Goal: Task Accomplishment & Management: Manage account settings

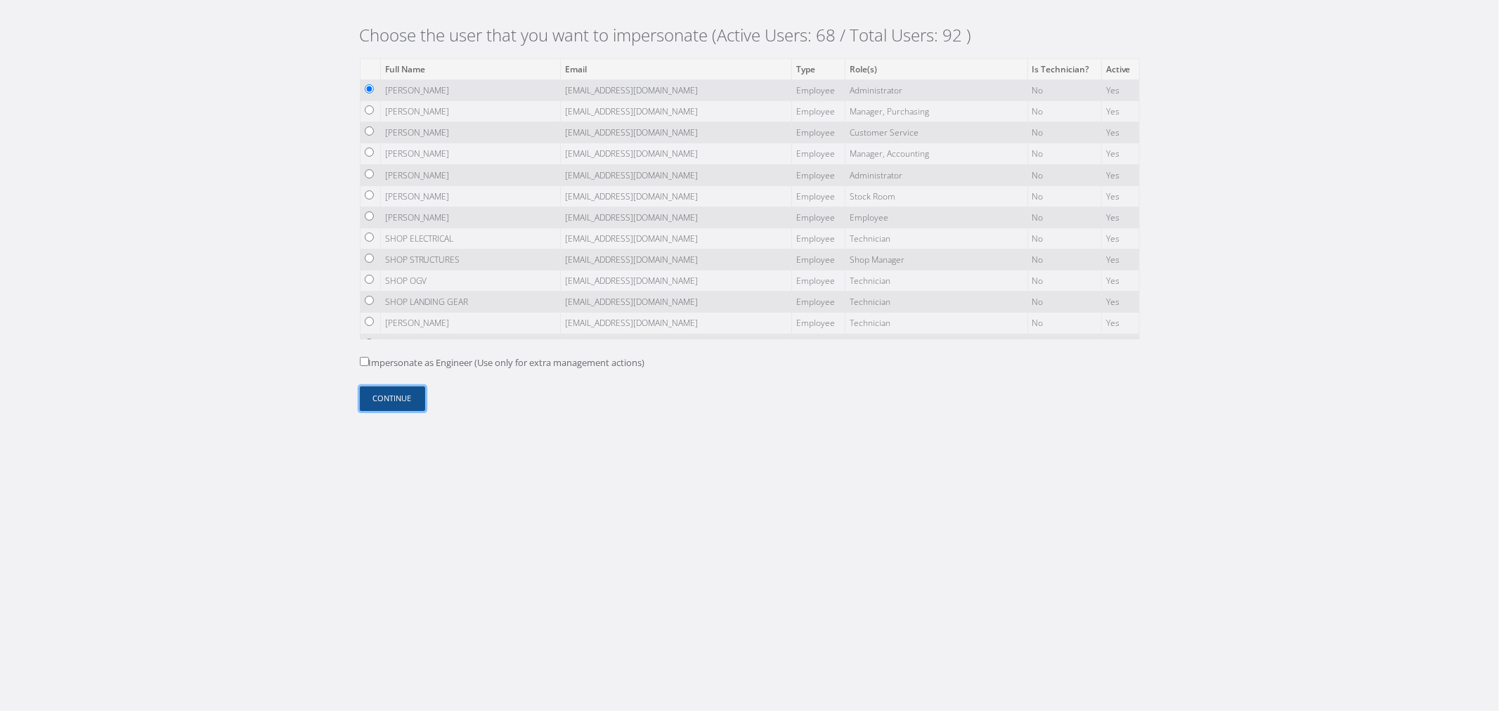
click at [398, 398] on button "Continue" at bounding box center [392, 398] width 65 height 25
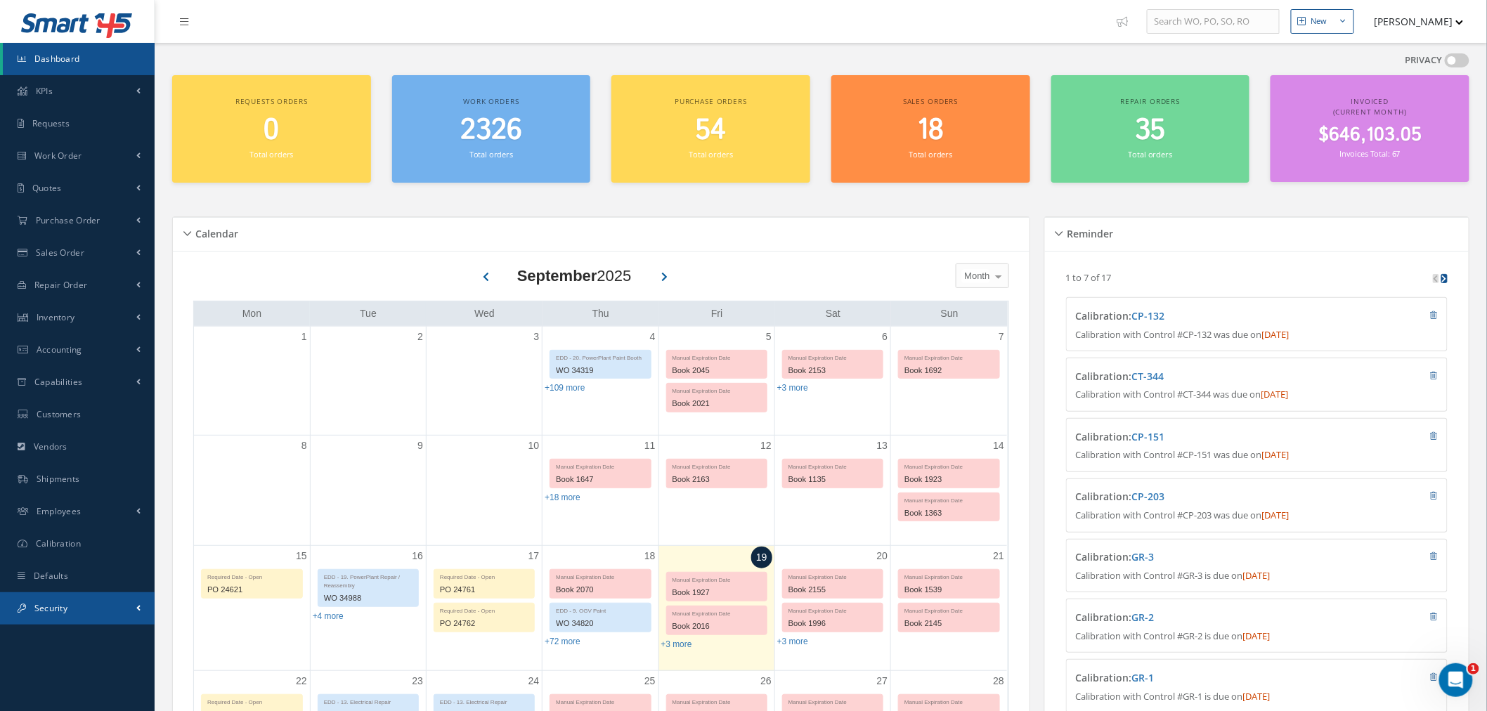
click at [114, 615] on link "Security" at bounding box center [77, 608] width 155 height 32
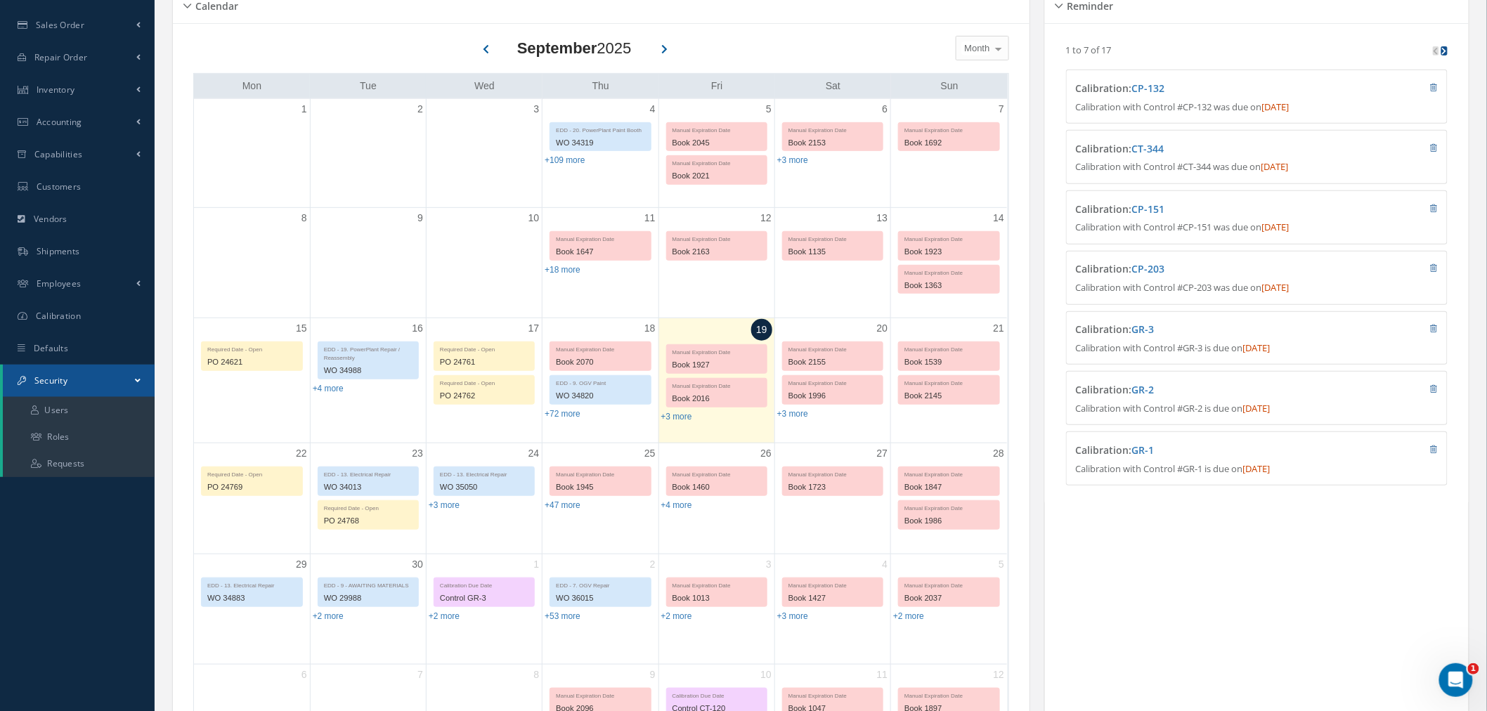
scroll to position [234, 0]
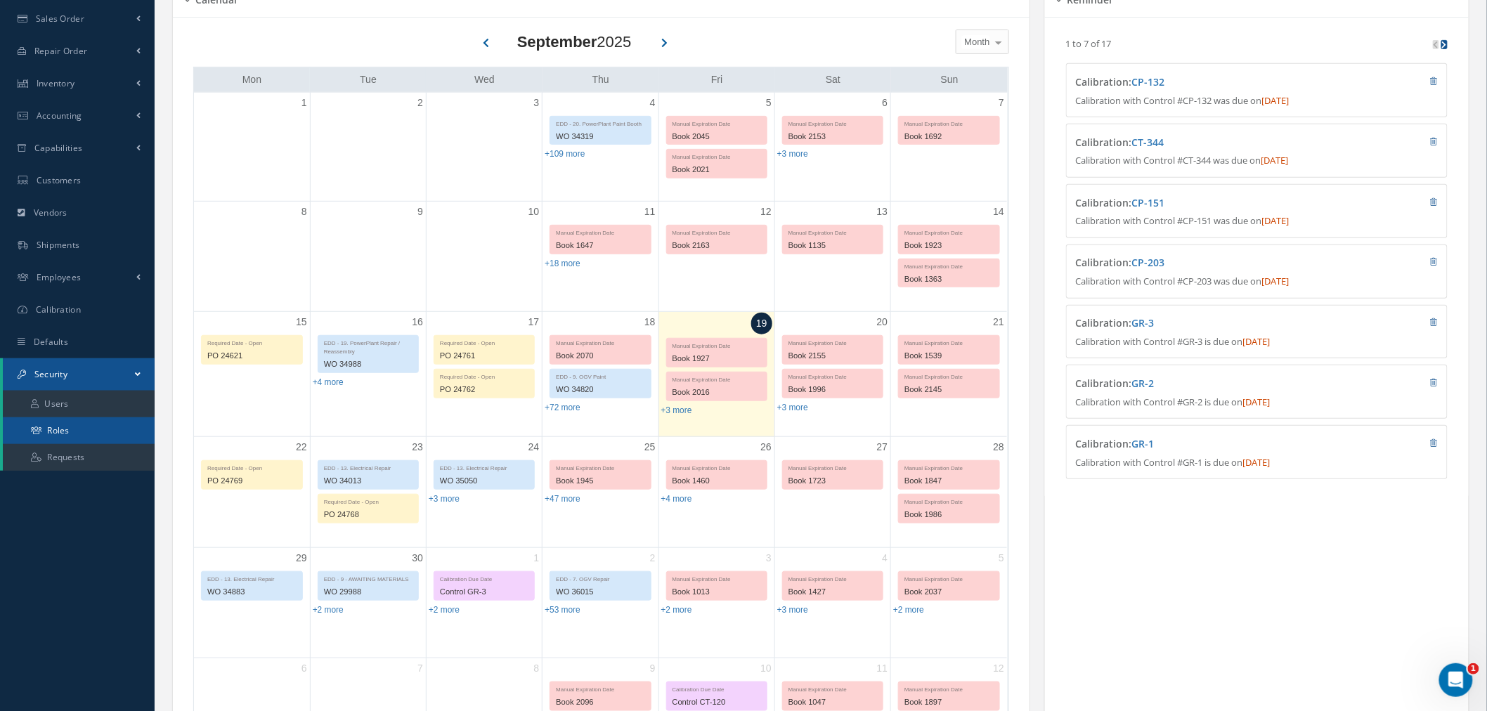
click at [87, 426] on link "Roles" at bounding box center [79, 430] width 152 height 27
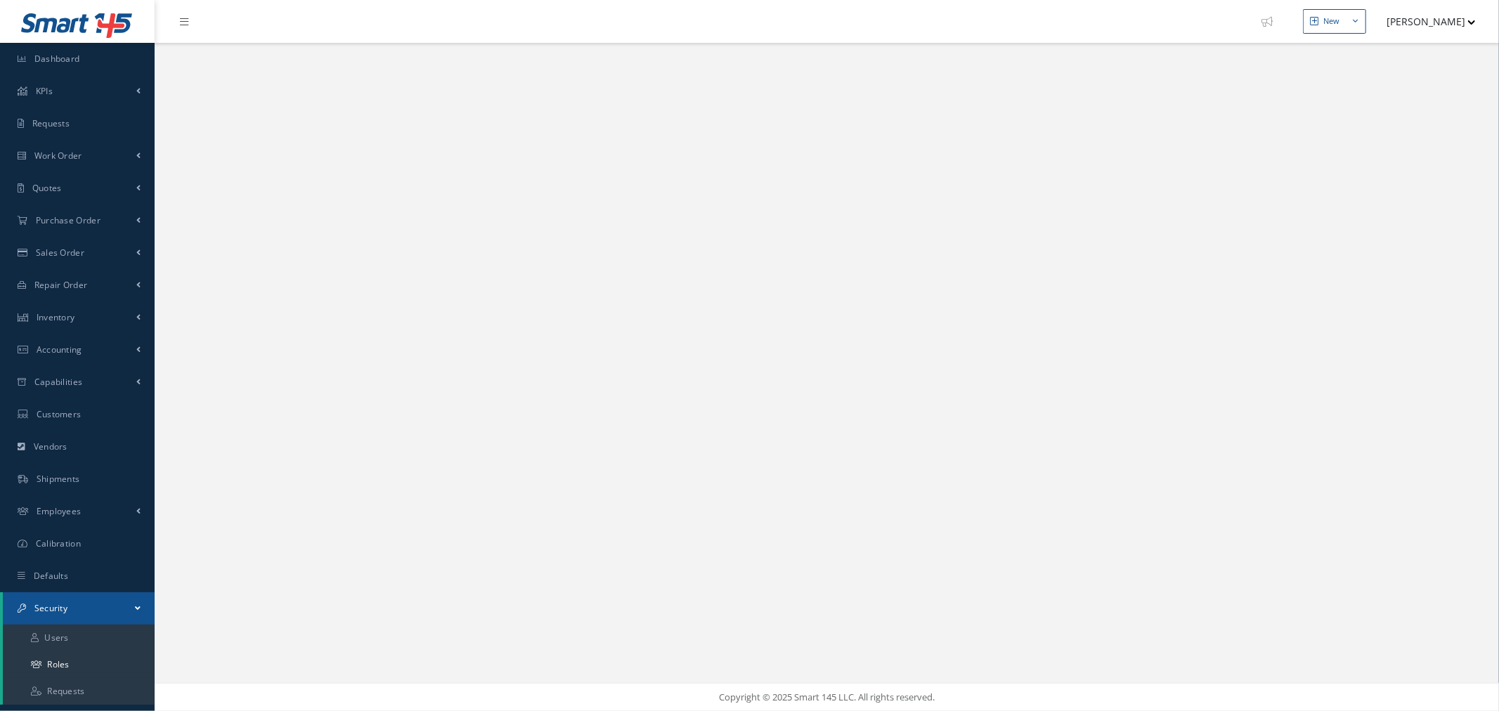
select select "25"
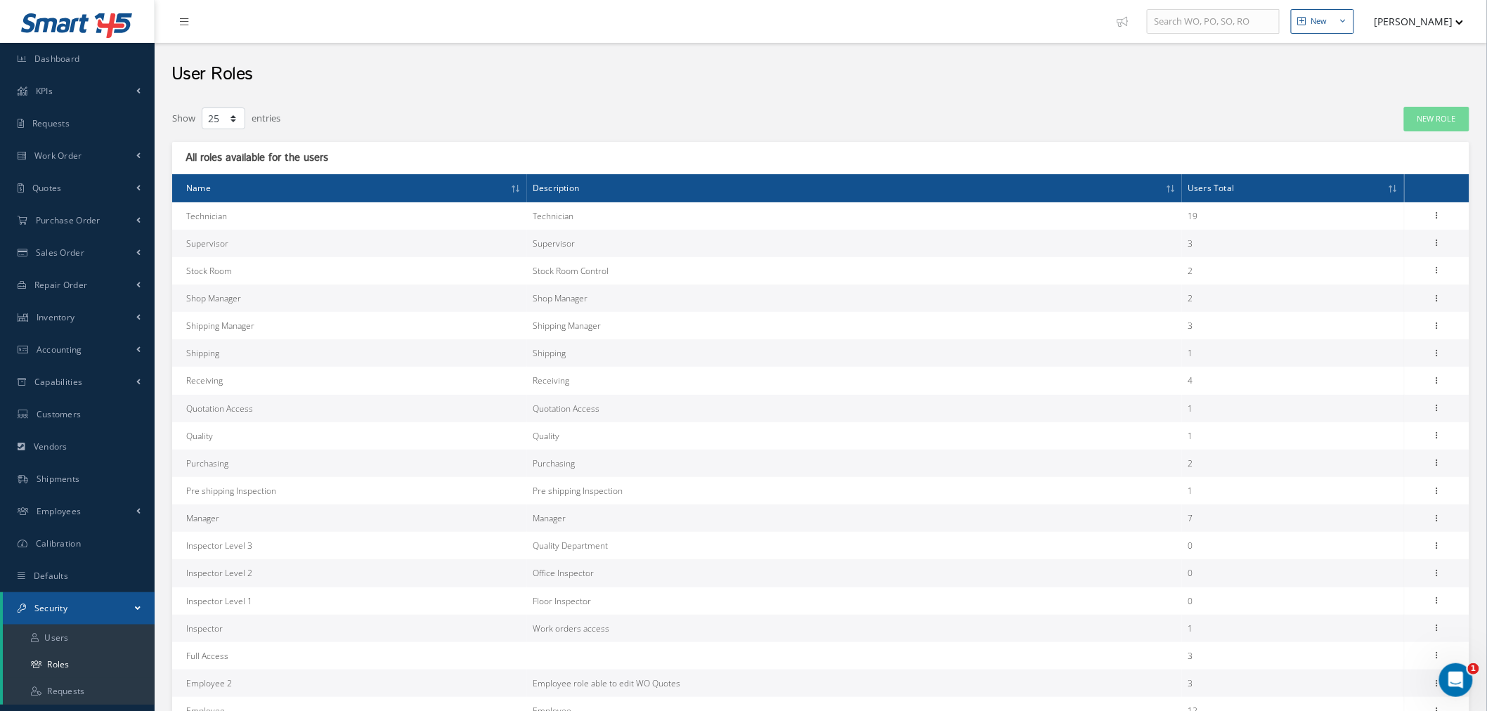
click at [1378, 21] on button "[PERSON_NAME]" at bounding box center [1412, 21] width 103 height 27
click at [1395, 121] on link "Impersonate User" at bounding box center [1407, 119] width 112 height 24
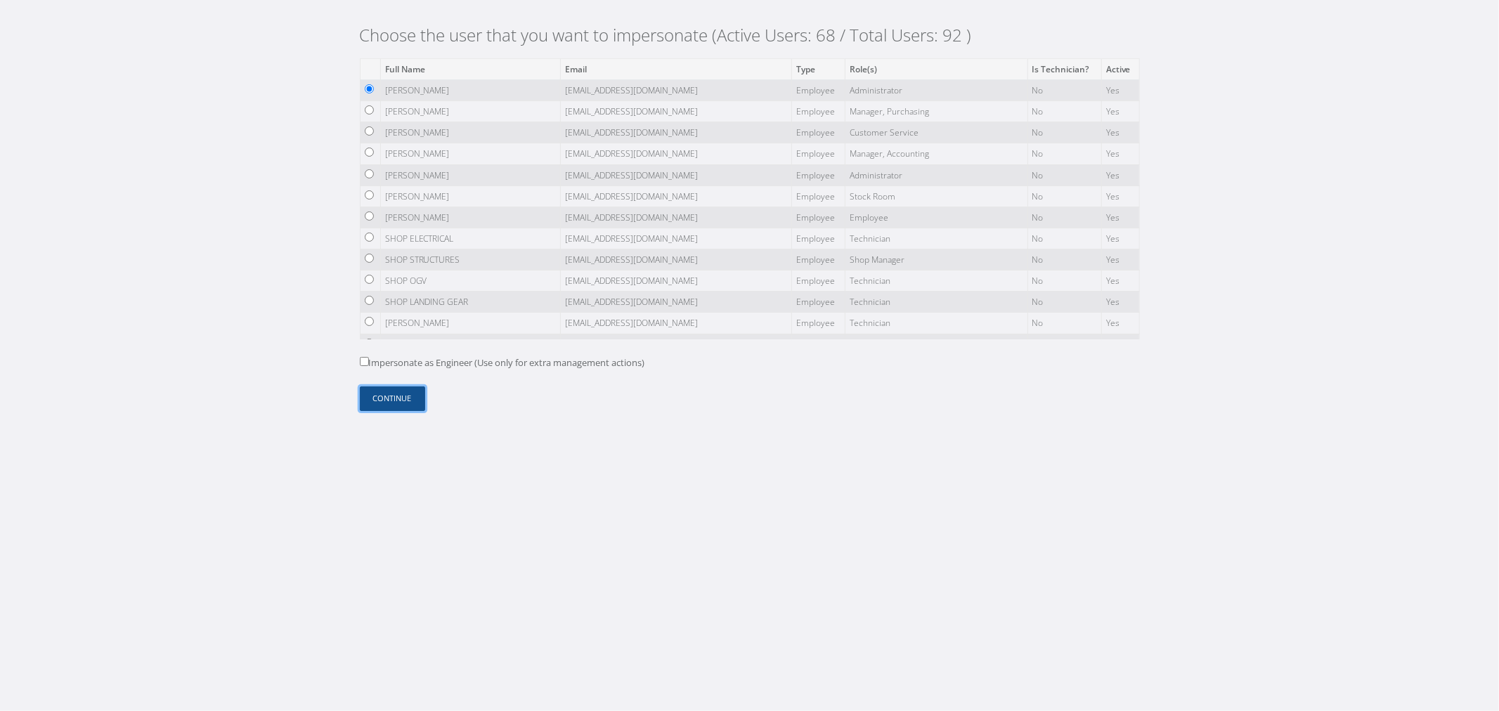
click at [396, 393] on button "Continue" at bounding box center [392, 398] width 65 height 25
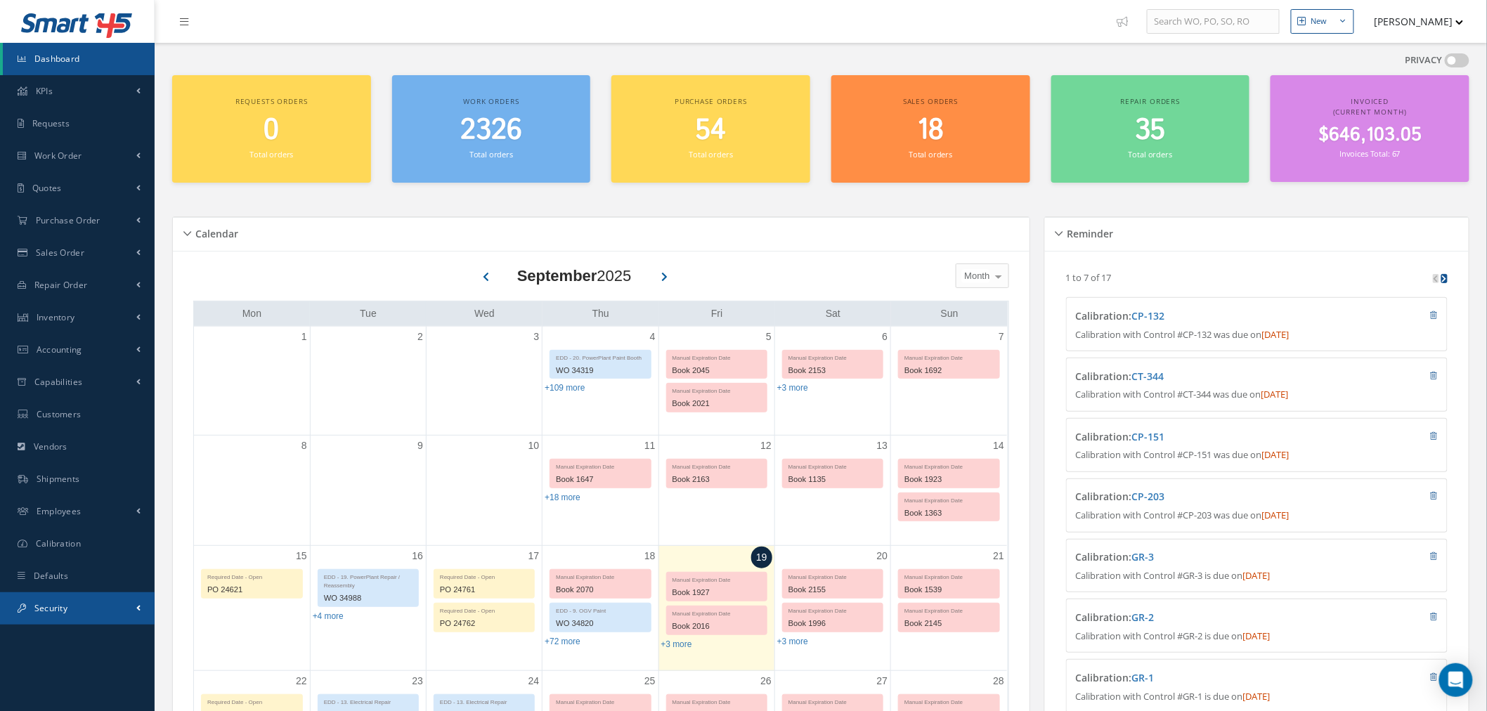
click at [100, 603] on link "Security" at bounding box center [77, 608] width 155 height 32
click at [105, 661] on link "Roles" at bounding box center [79, 664] width 152 height 27
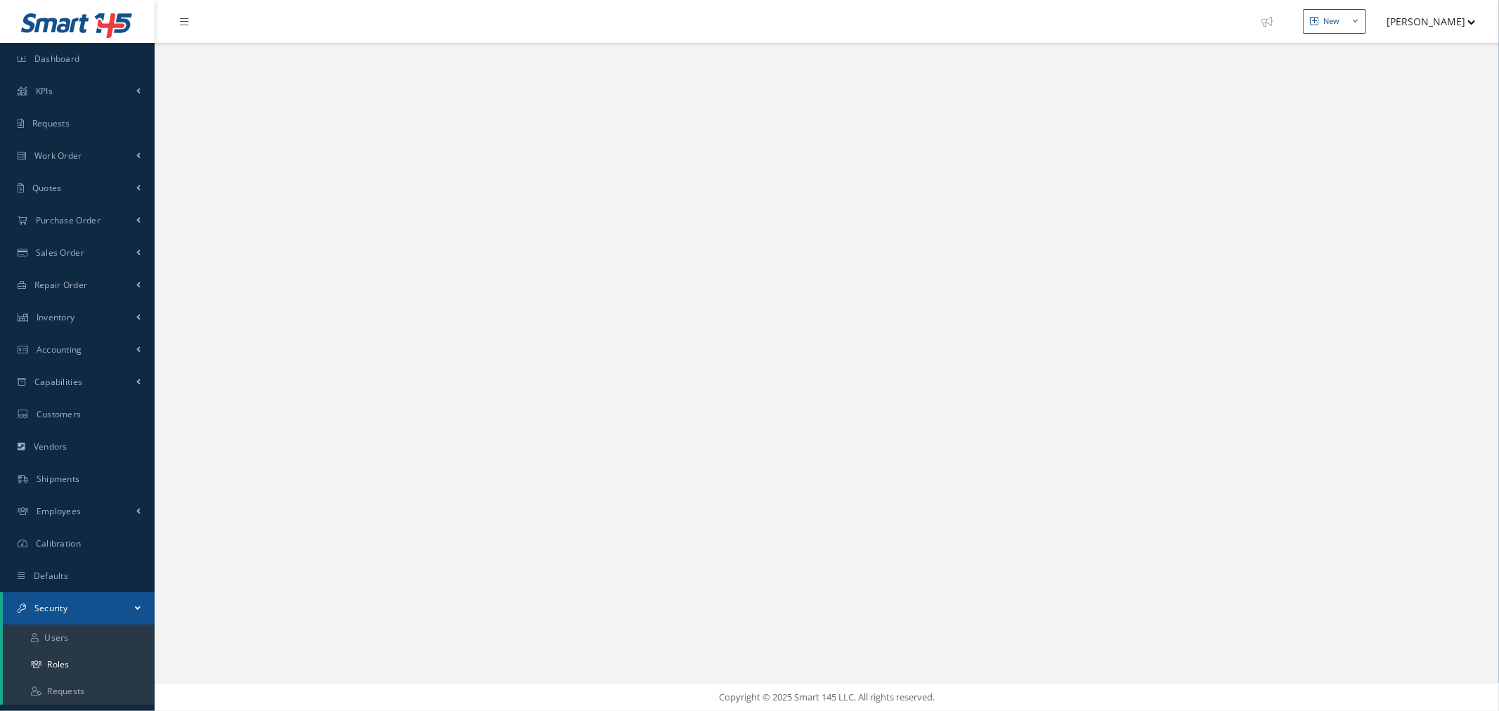
select select "25"
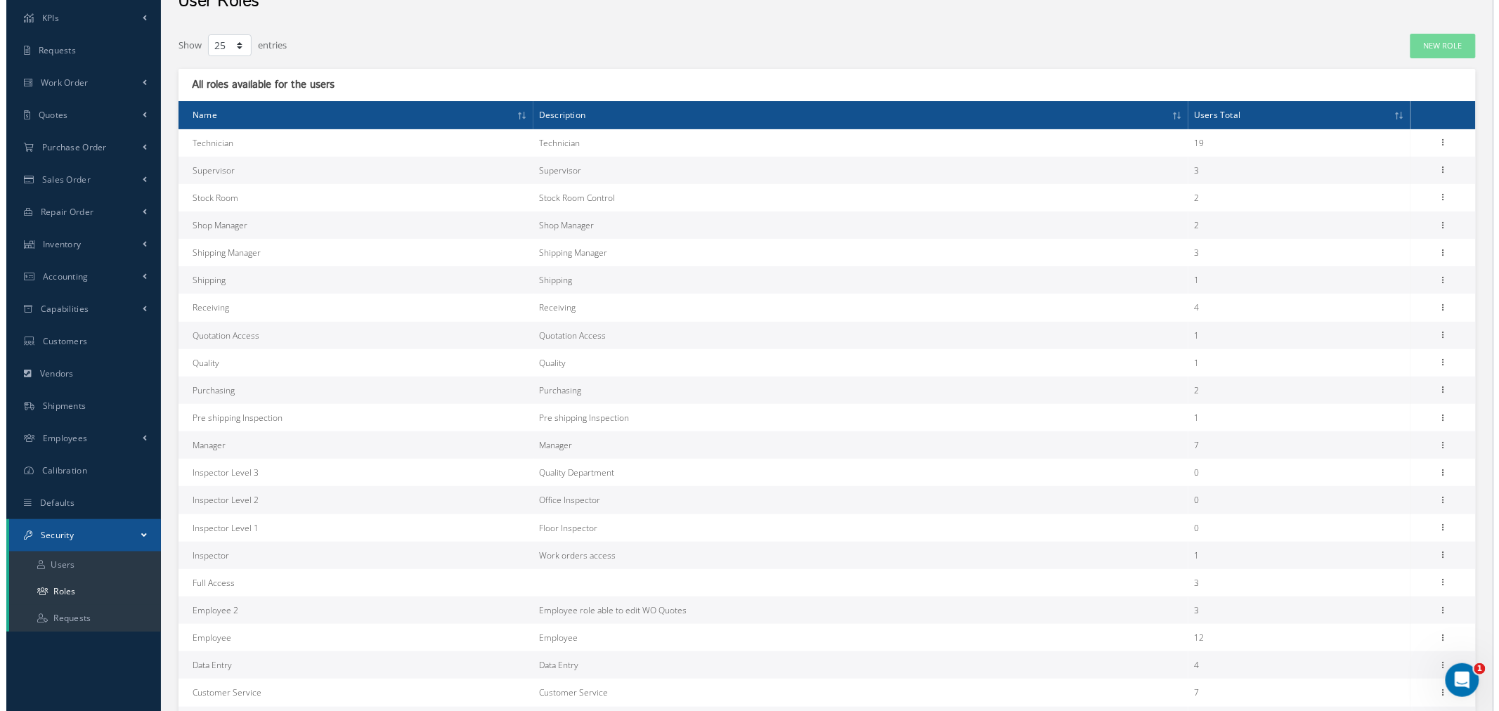
scroll to position [234, 0]
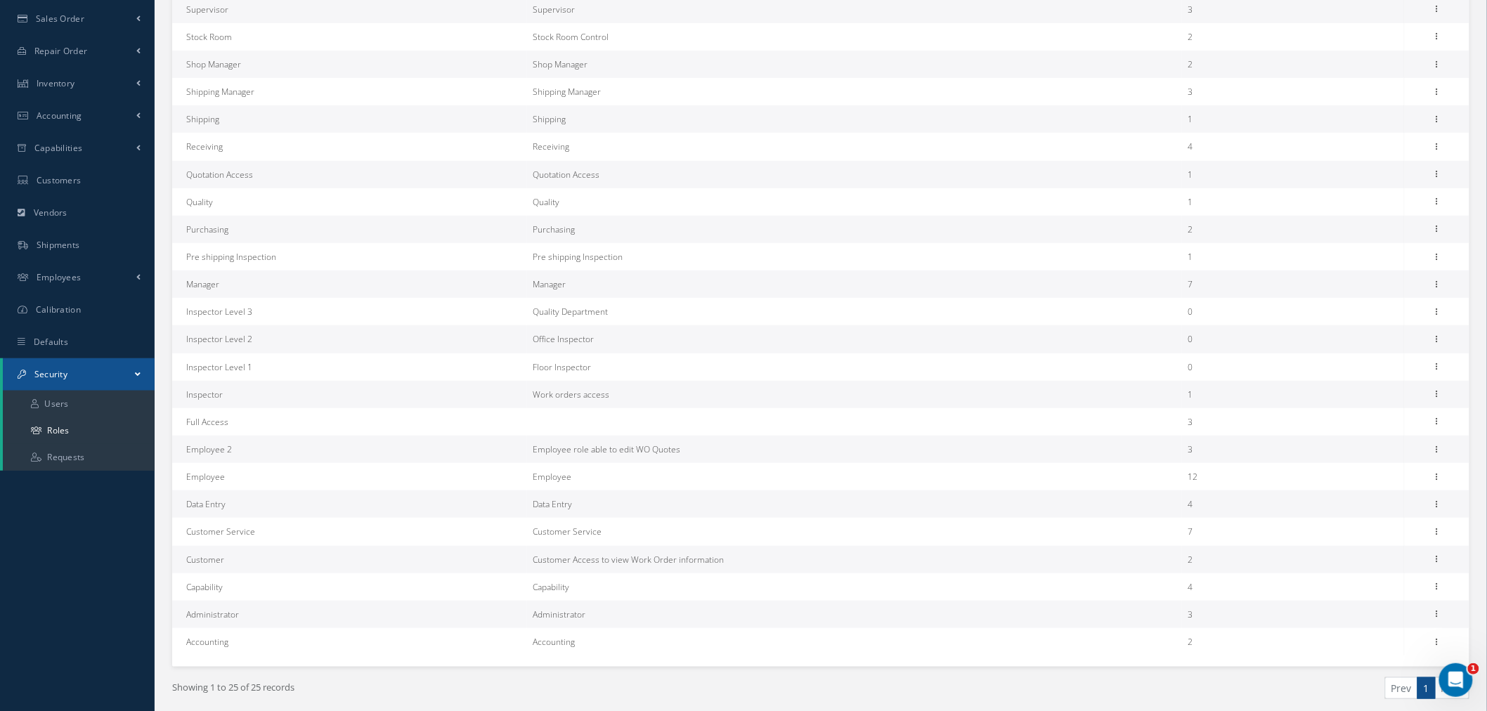
click at [1444, 617] on div "Edit Permissions Duplicate" at bounding box center [1436, 614] width 17 height 17
click at [1433, 608] on icon at bounding box center [1437, 612] width 14 height 11
click at [1380, 640] on link "Permissions" at bounding box center [1372, 641] width 111 height 18
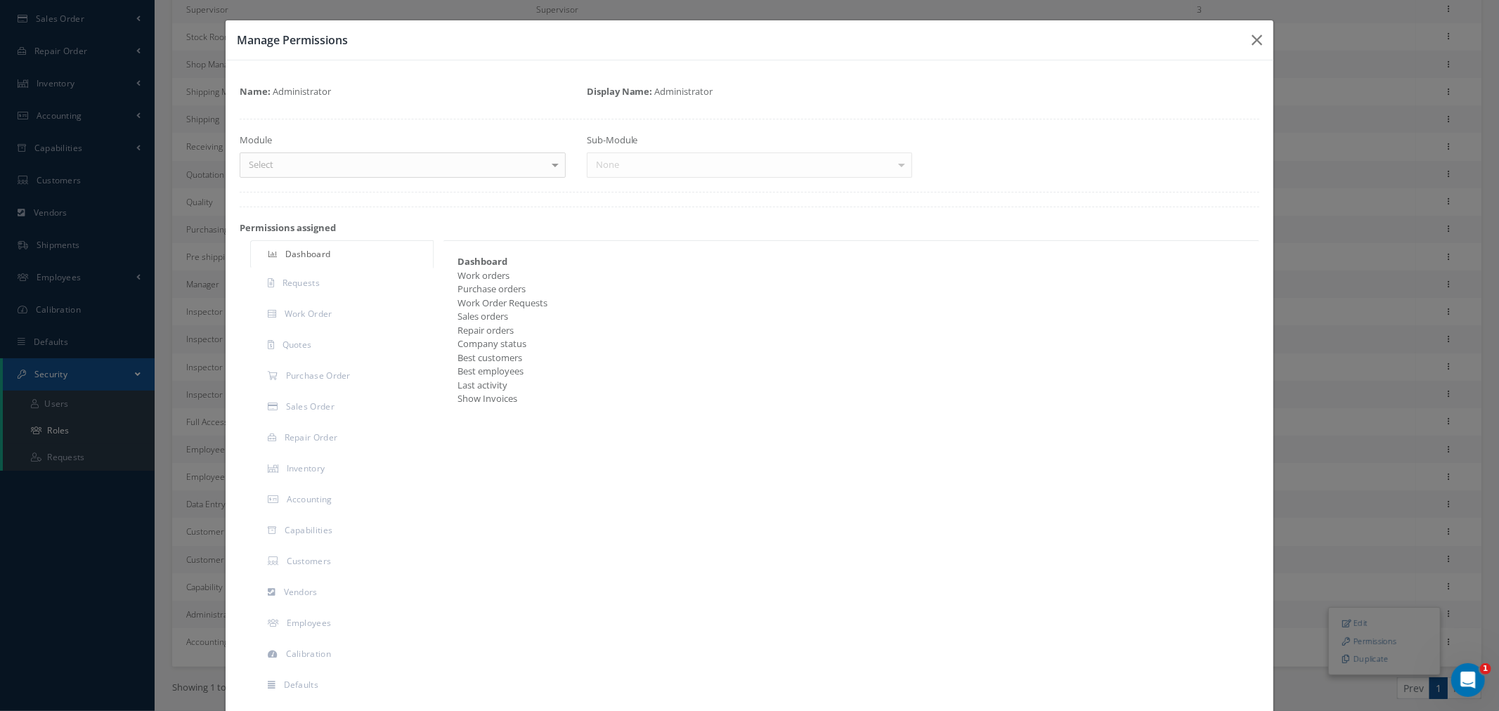
click at [417, 159] on div "Select" at bounding box center [403, 164] width 326 height 25
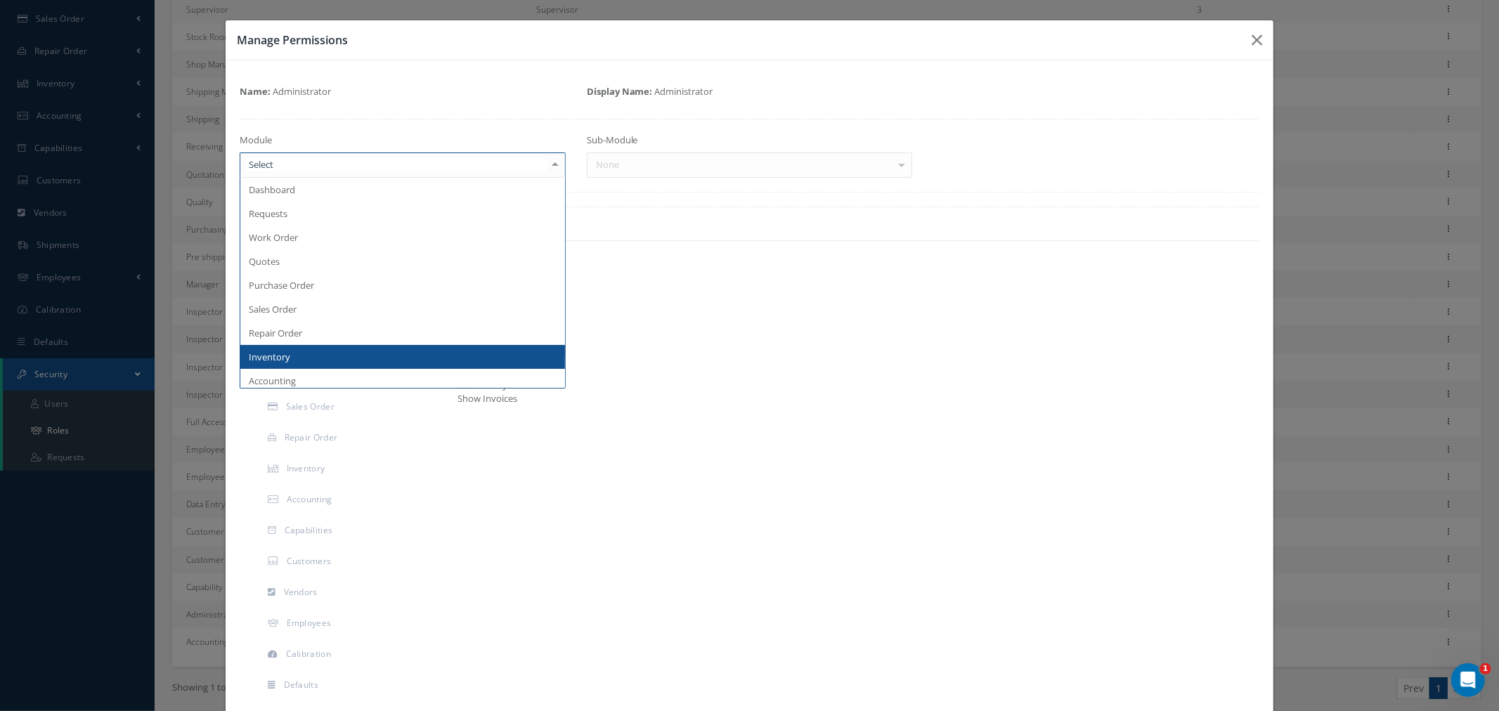
scroll to position [156, 0]
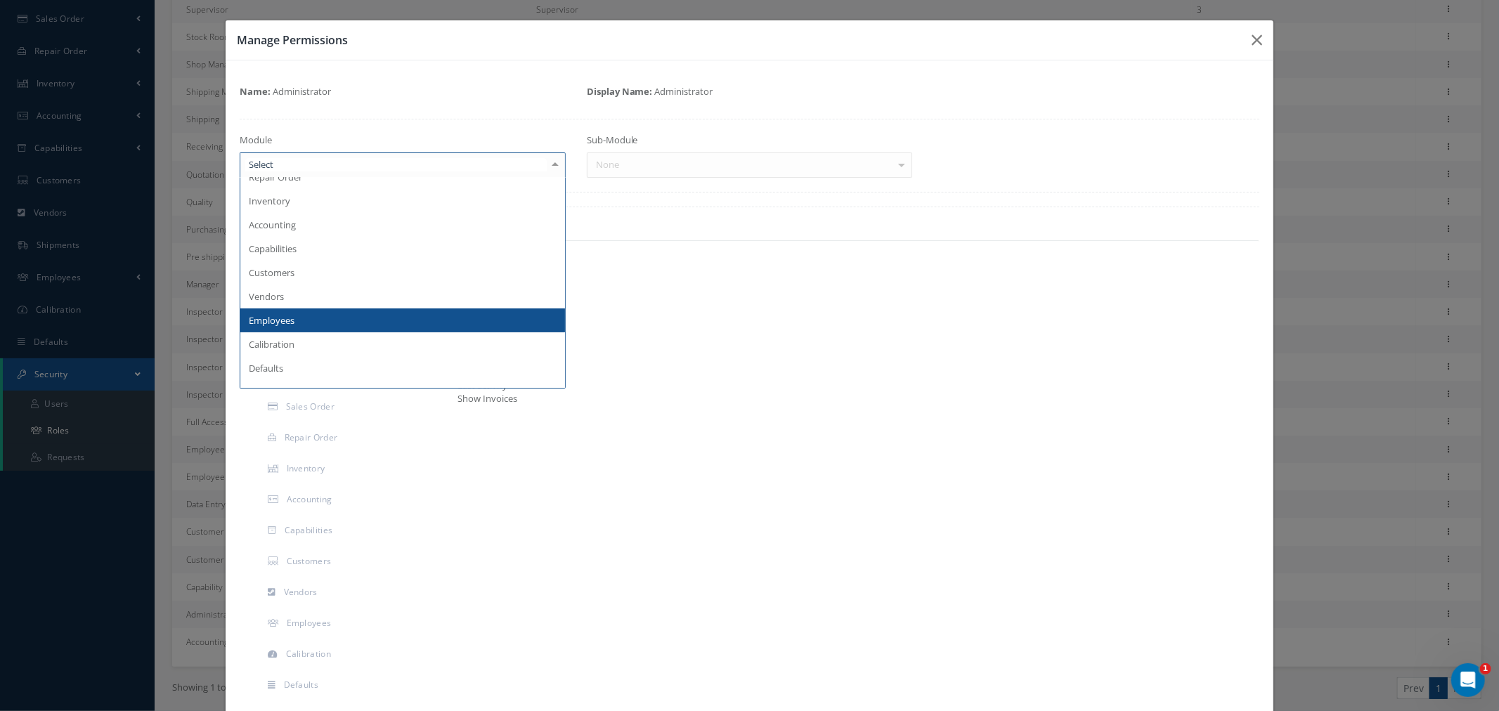
click at [368, 318] on span "Employees" at bounding box center [402, 320] width 325 height 24
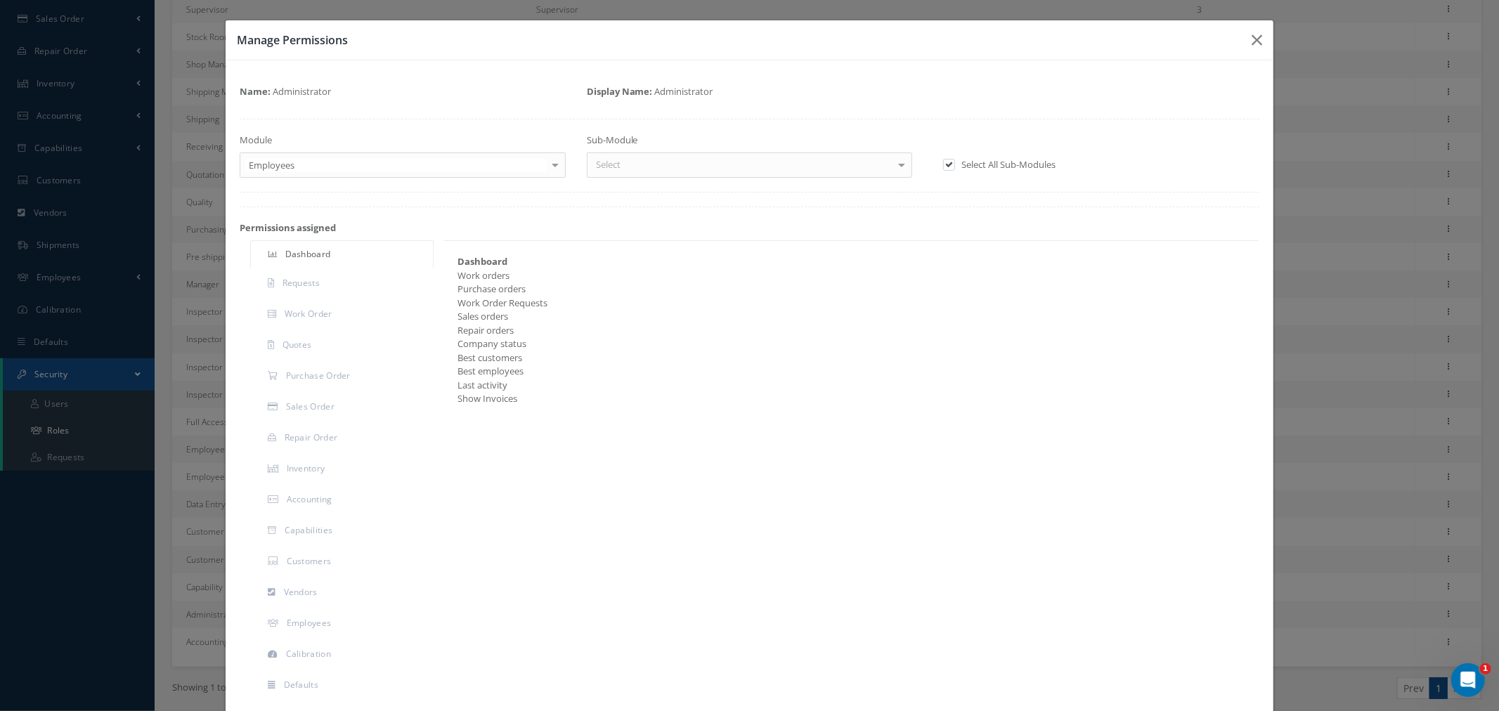
click at [738, 176] on div "Select" at bounding box center [750, 164] width 326 height 25
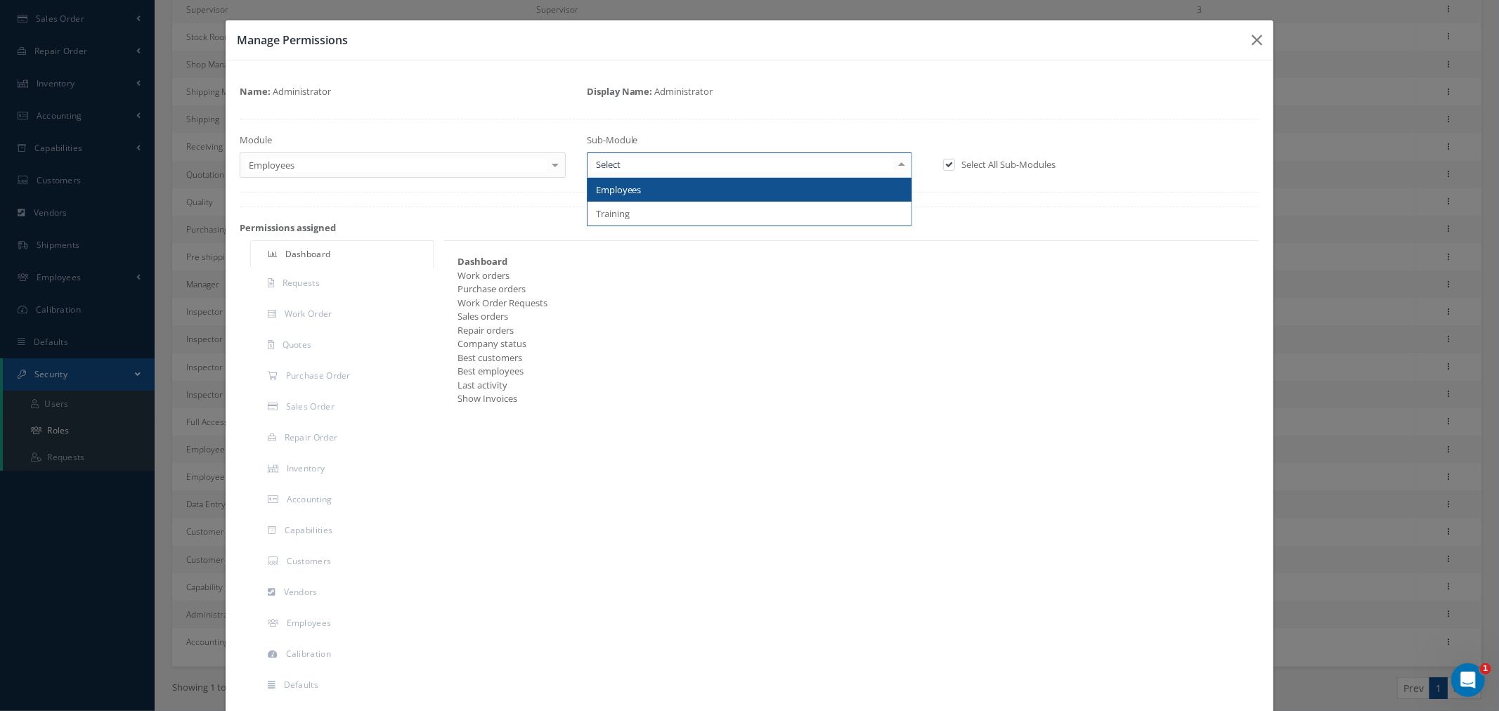
click at [729, 186] on span "Employees" at bounding box center [749, 190] width 325 height 24
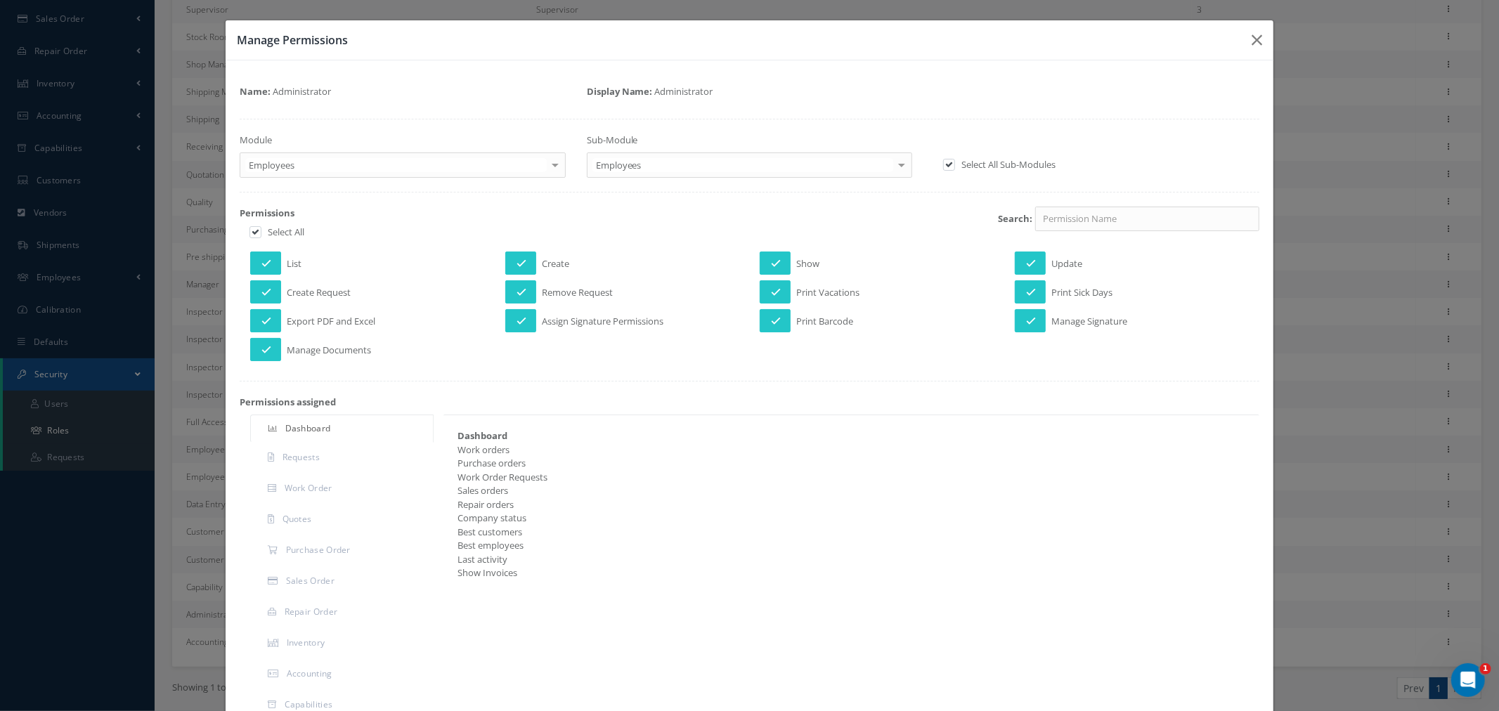
drag, startPoint x: 485, startPoint y: 166, endPoint x: 473, endPoint y: 183, distance: 21.6
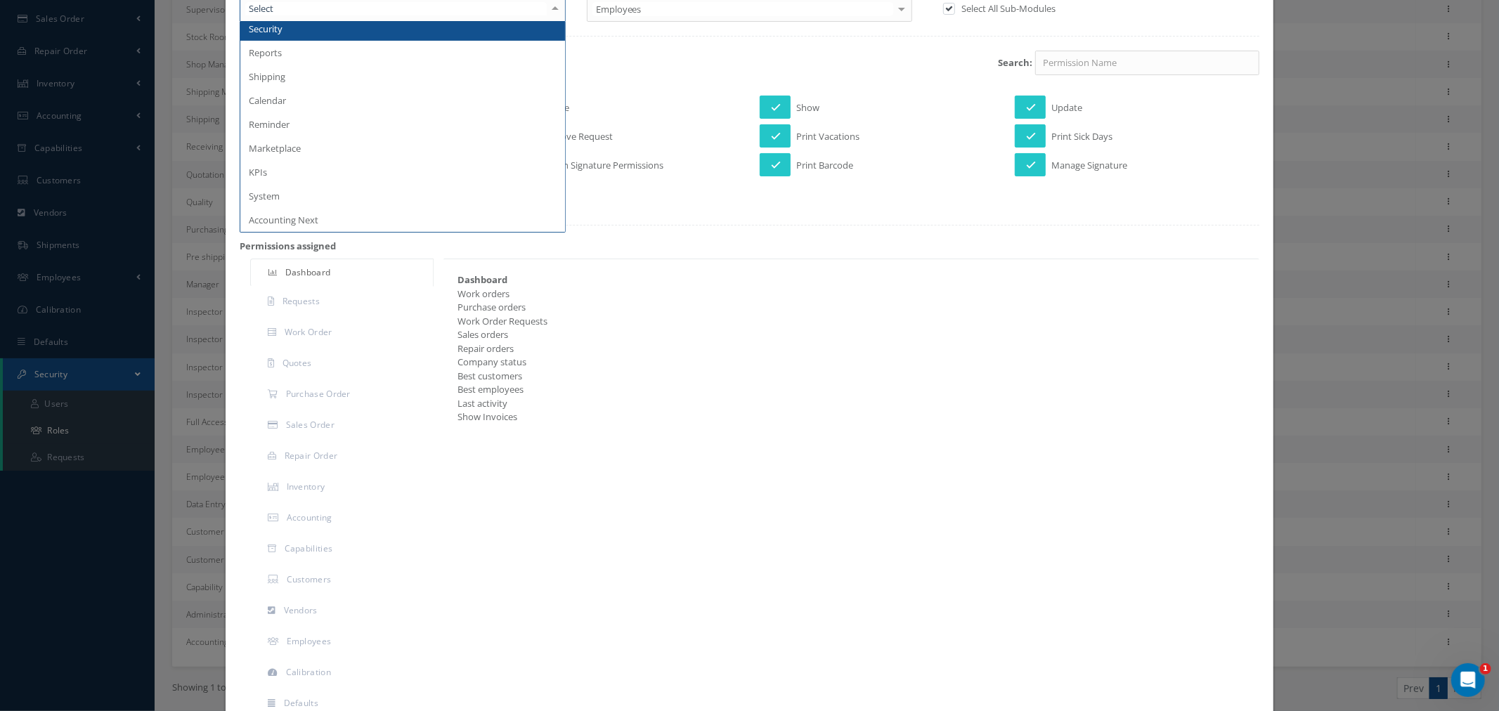
click at [396, 27] on span "Security" at bounding box center [402, 29] width 325 height 24
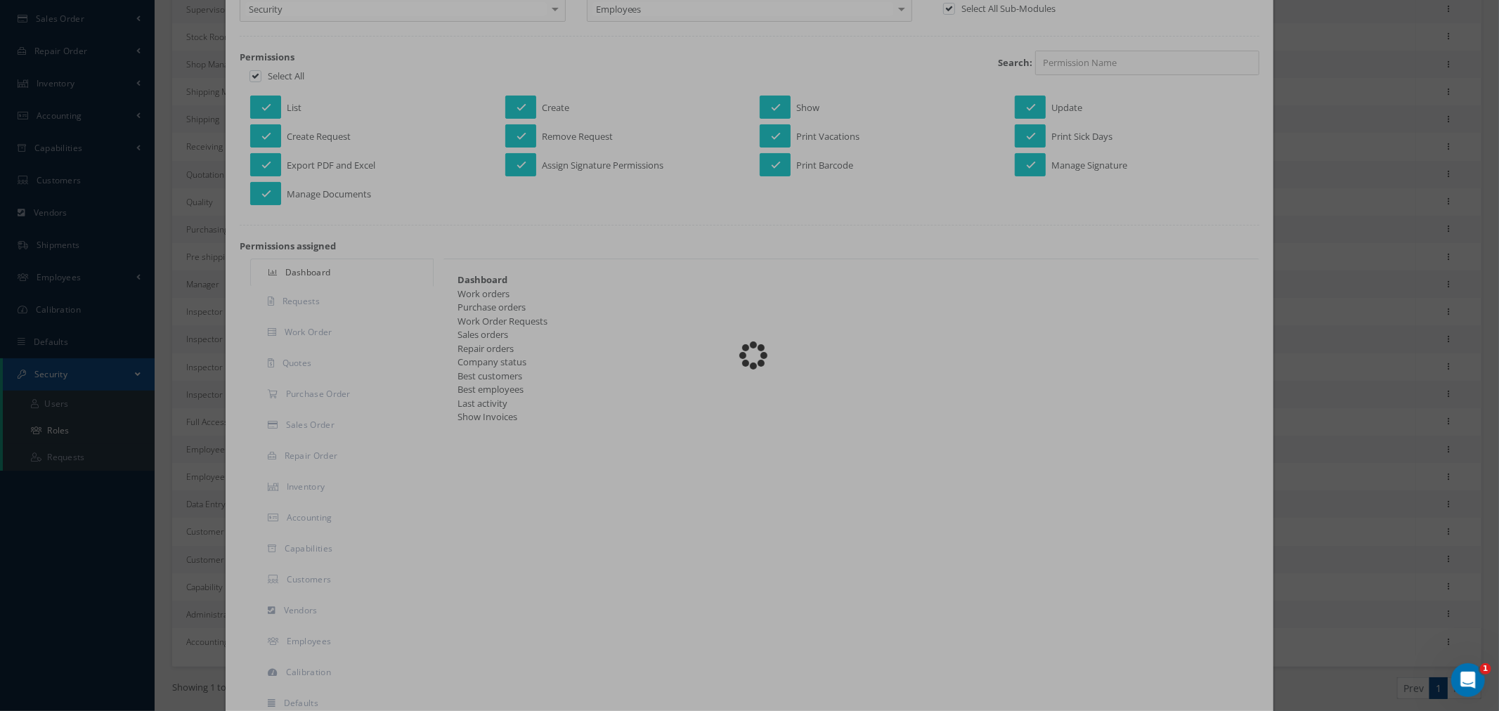
checkbox input "false"
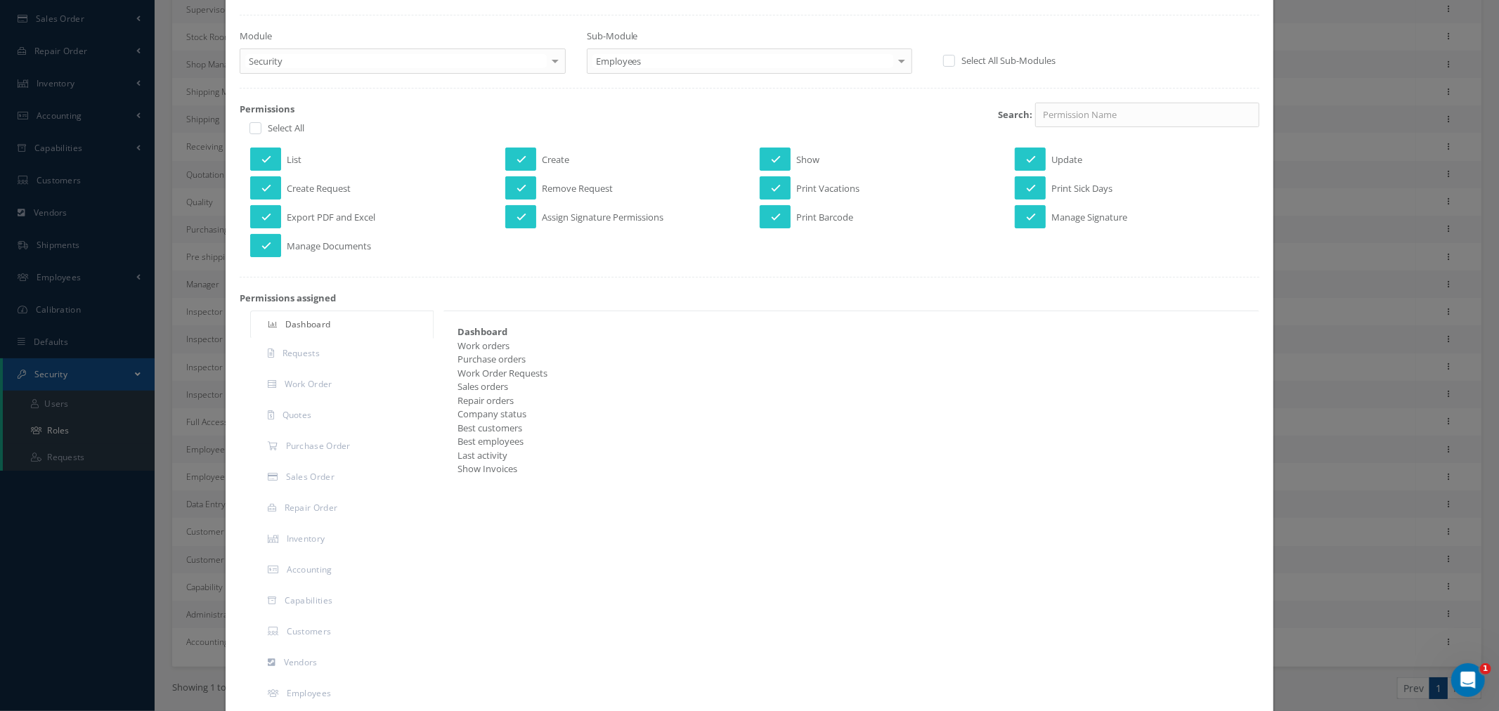
scroll to position [78, 0]
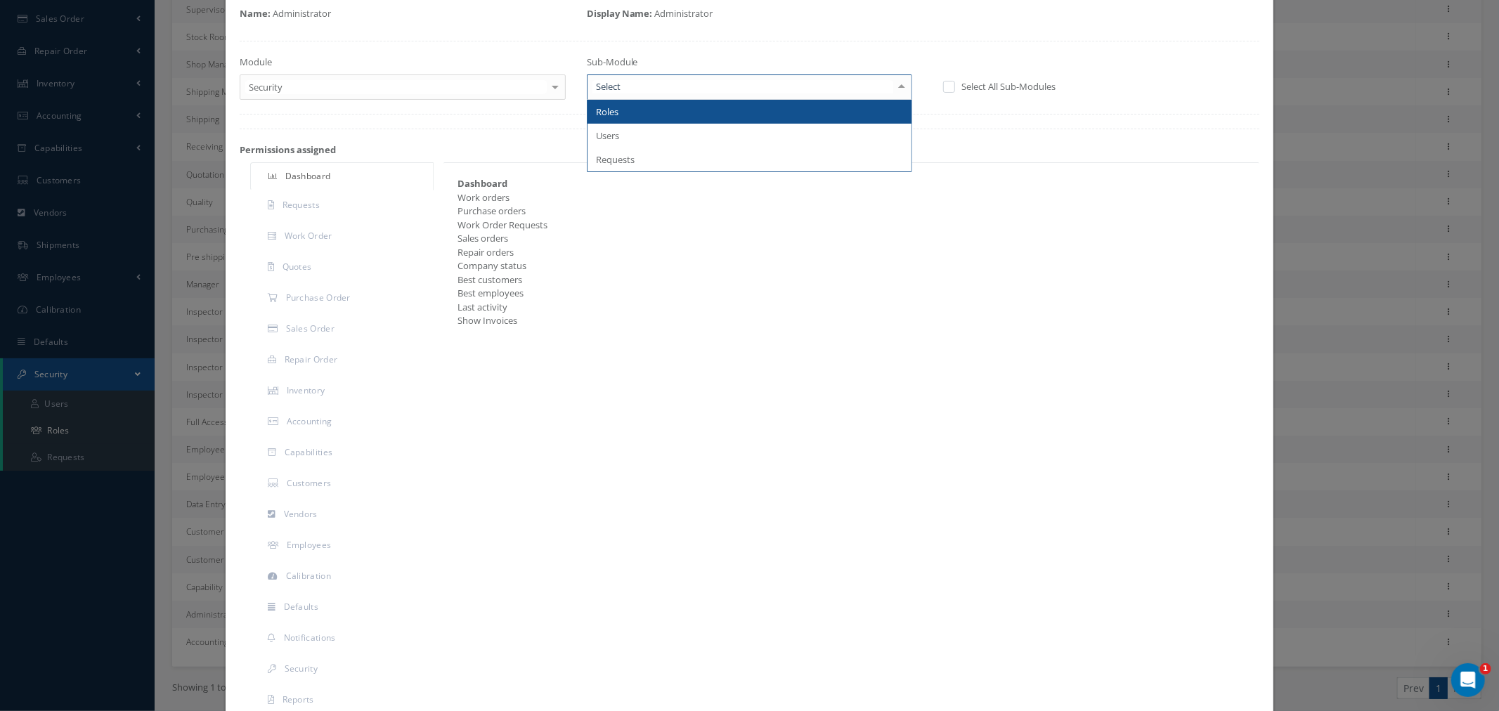
click at [803, 89] on div at bounding box center [750, 86] width 326 height 25
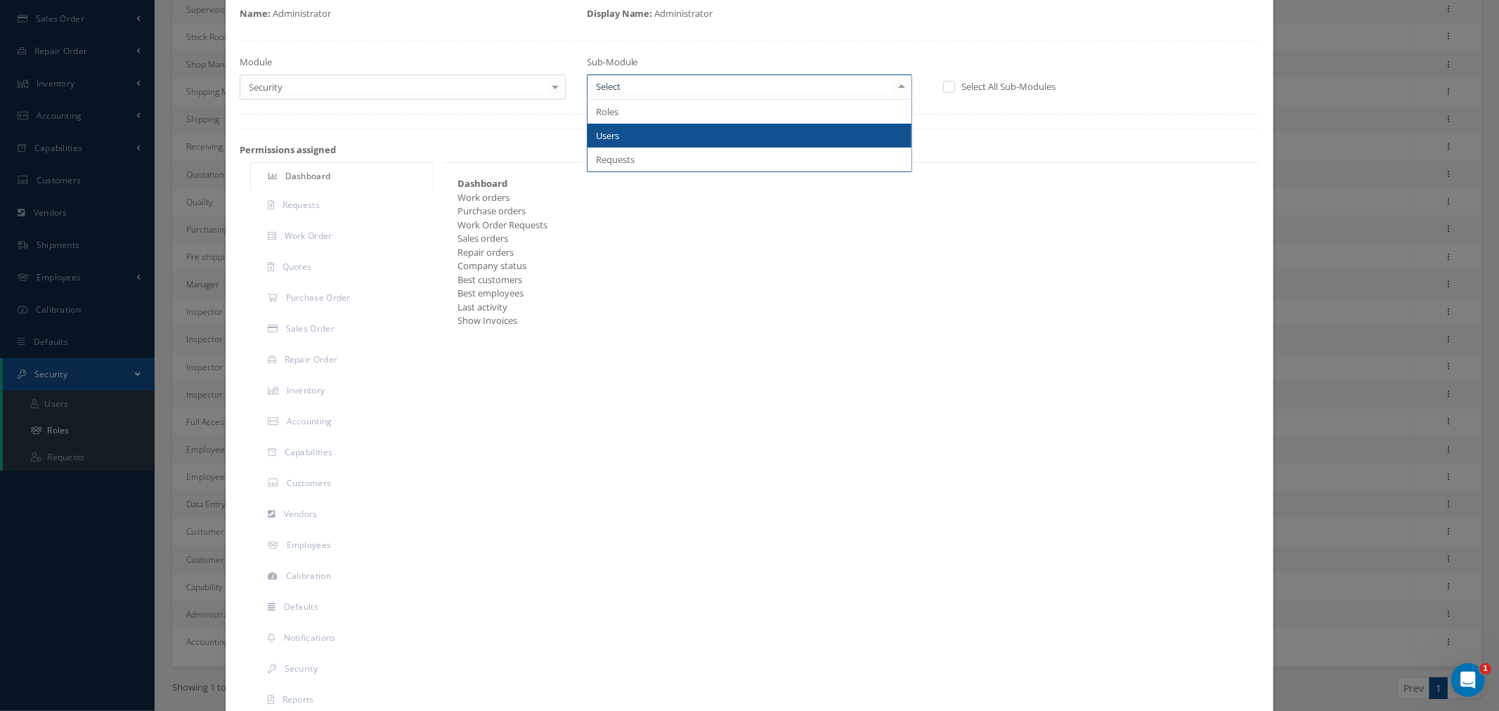
click at [763, 143] on span "Users" at bounding box center [749, 136] width 325 height 24
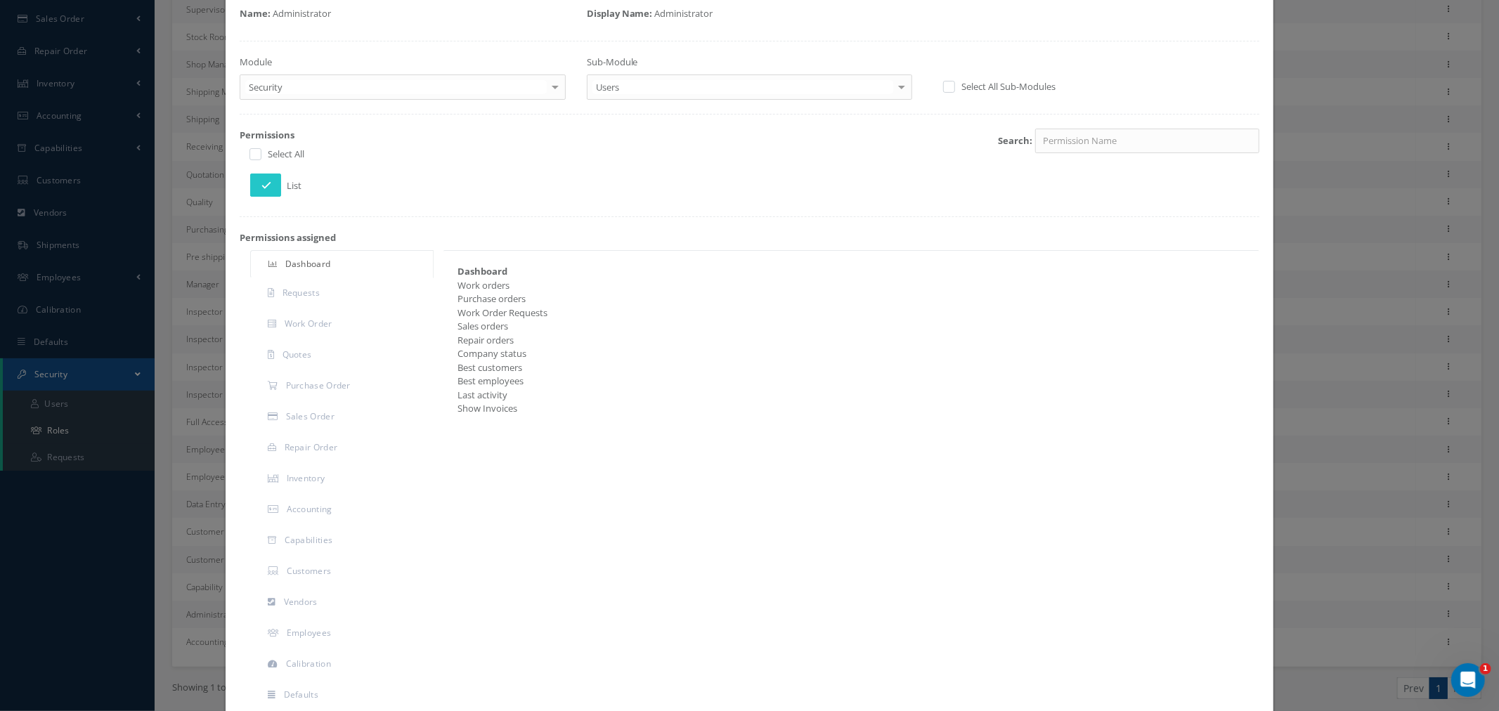
click at [711, 78] on div "Users" at bounding box center [750, 86] width 326 height 25
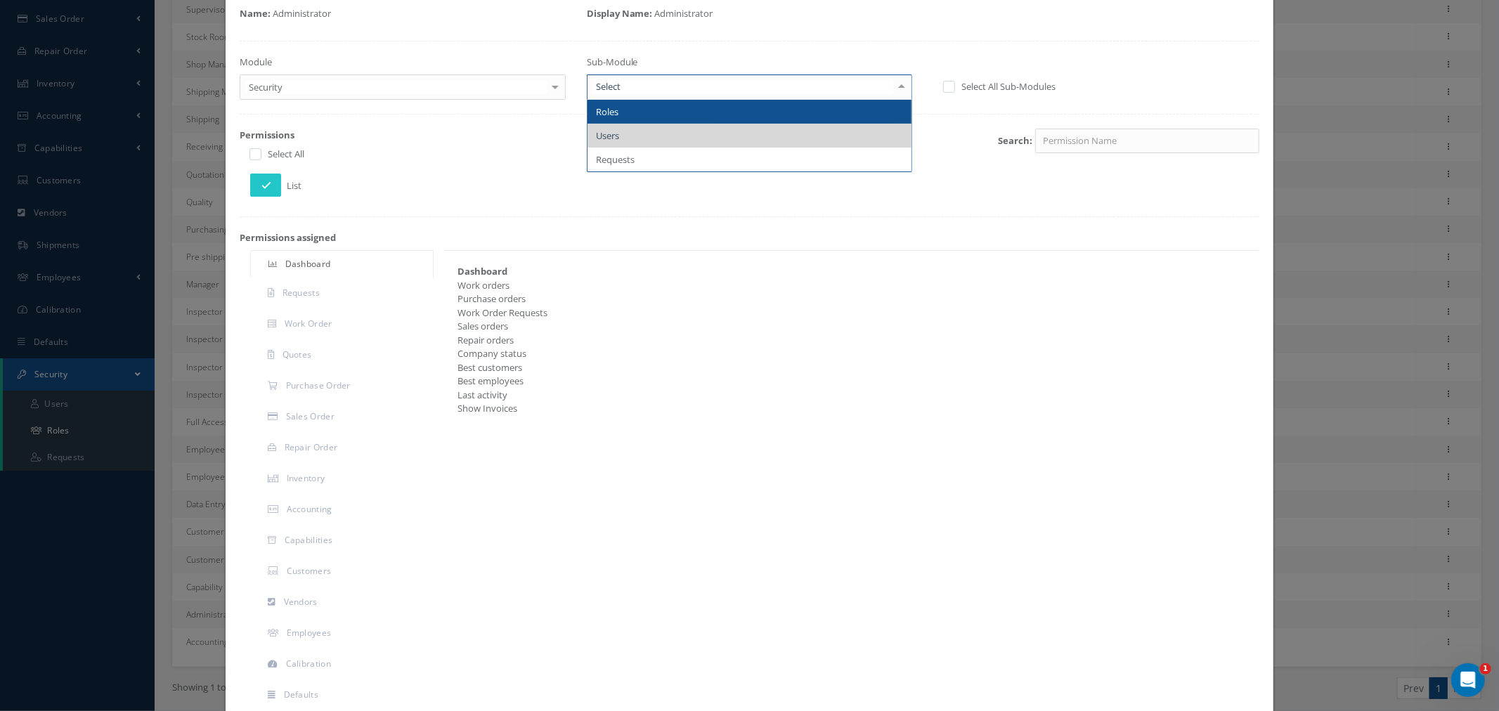
click at [714, 114] on span "Roles" at bounding box center [749, 112] width 325 height 24
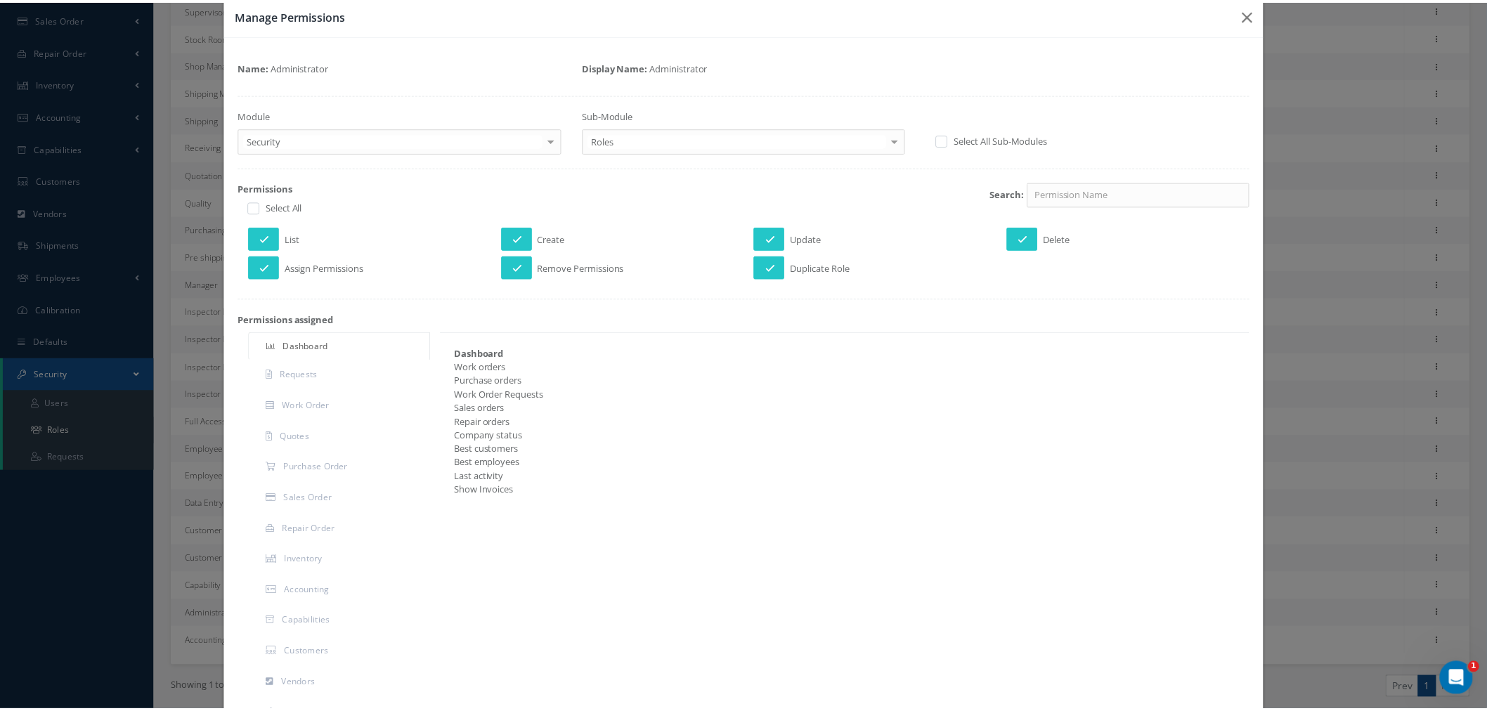
scroll to position [0, 0]
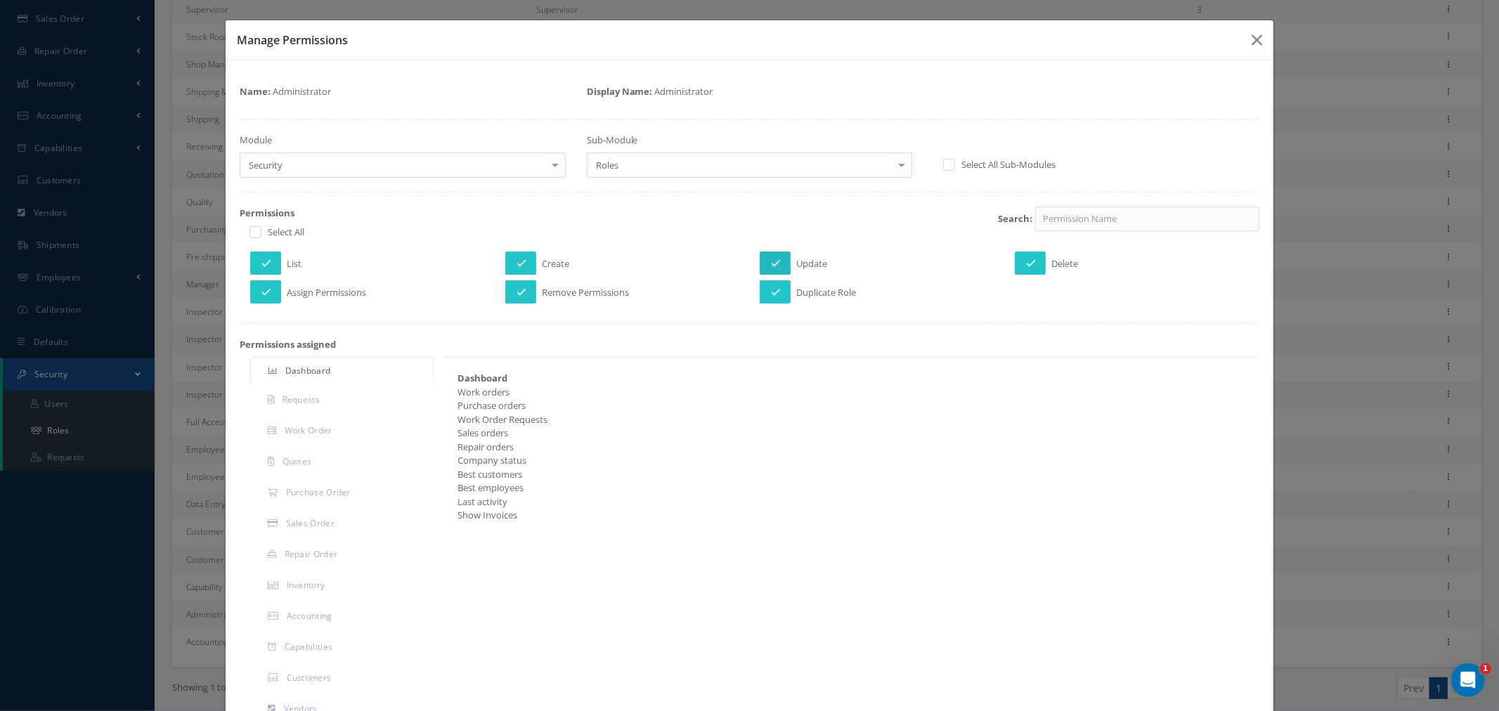
click at [771, 259] on icon at bounding box center [776, 264] width 10 height 10
click at [771, 263] on button at bounding box center [774, 263] width 31 height 23
click at [1251, 34] on icon "button" at bounding box center [1256, 40] width 11 height 17
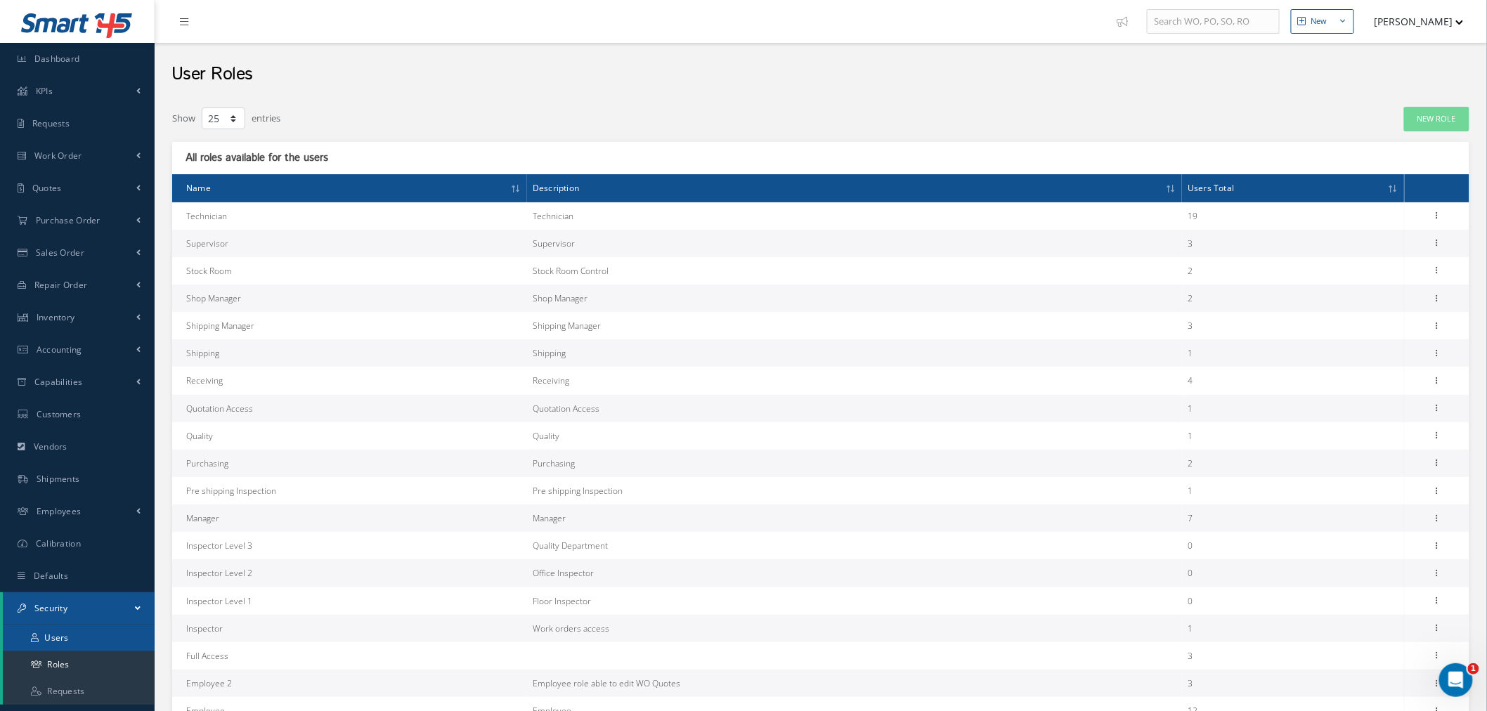
click at [78, 640] on link "Users" at bounding box center [79, 638] width 152 height 27
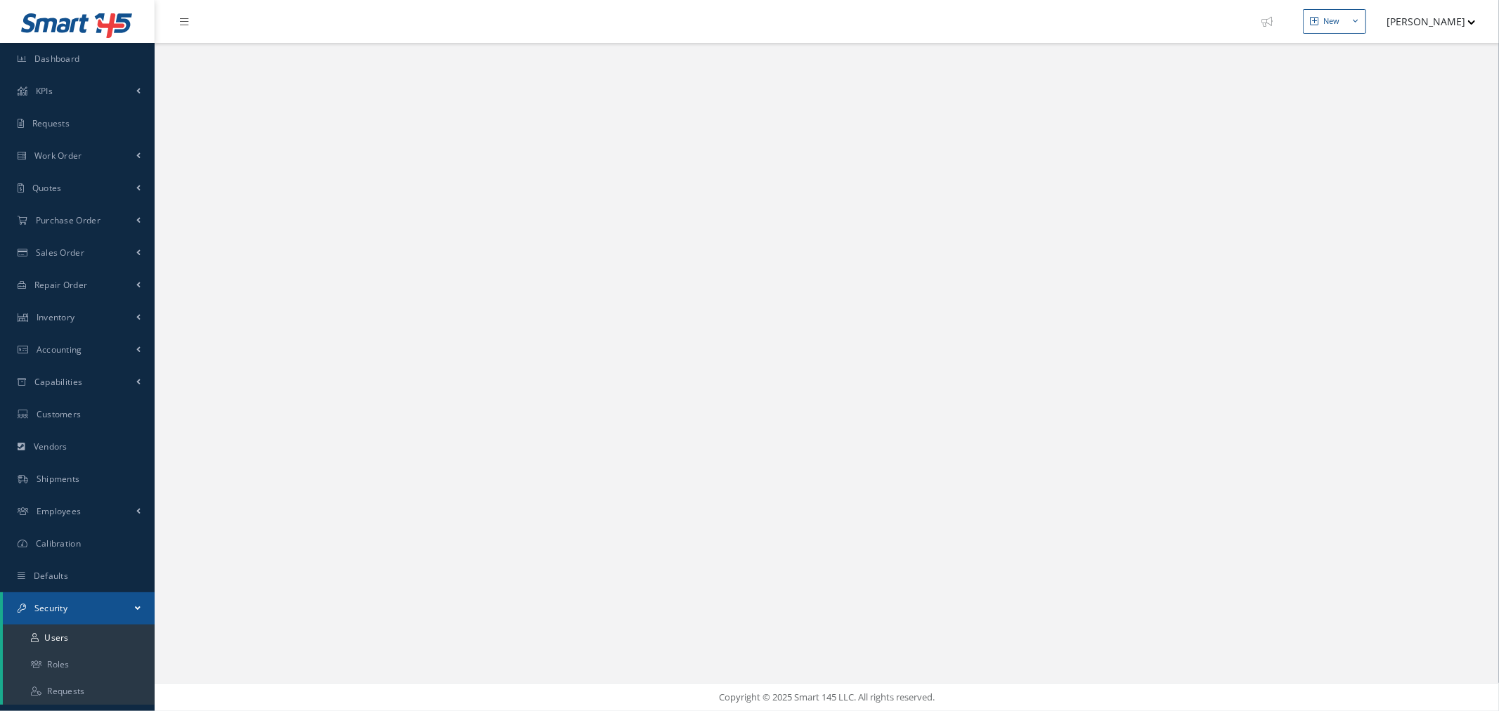
select select "25"
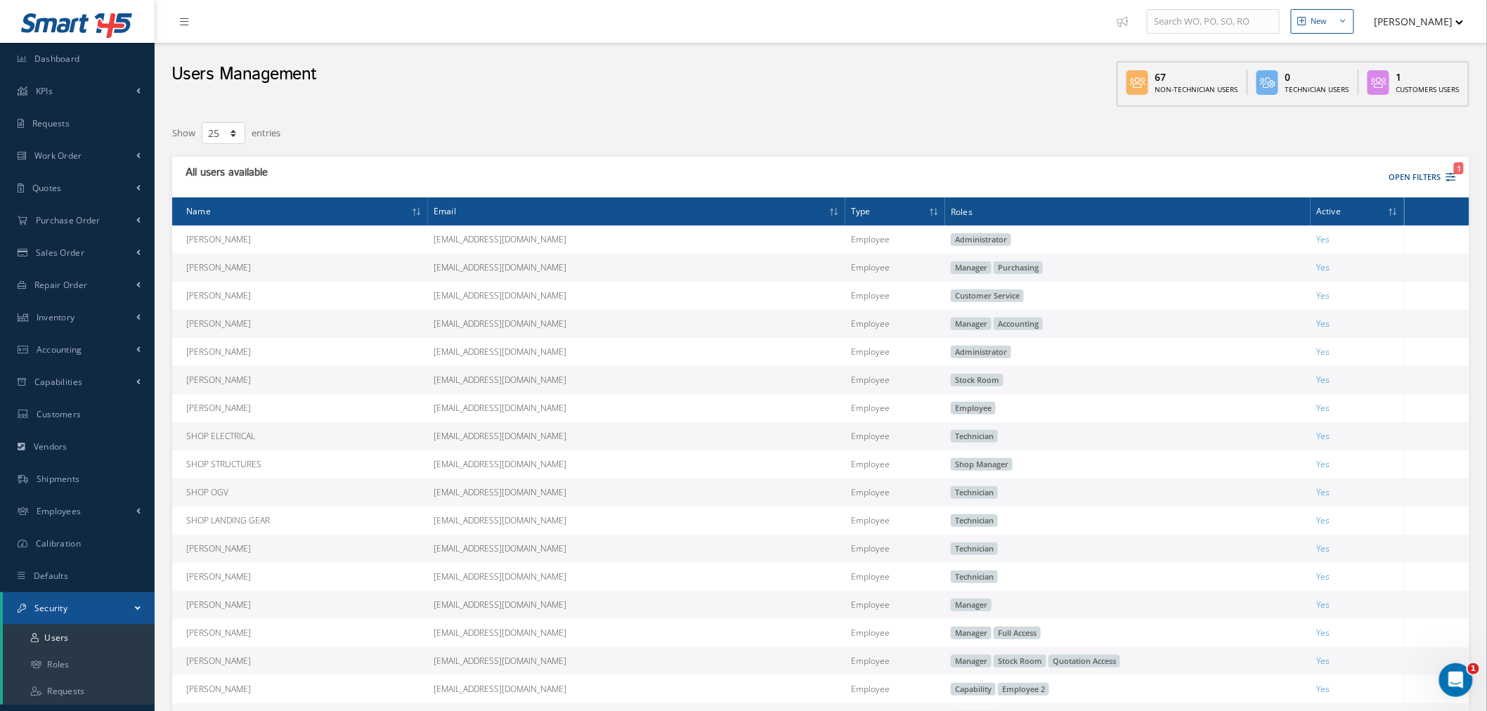
click at [1377, 11] on button "[PERSON_NAME]" at bounding box center [1412, 21] width 103 height 27
click at [1382, 114] on link "Impersonate User" at bounding box center [1407, 119] width 112 height 24
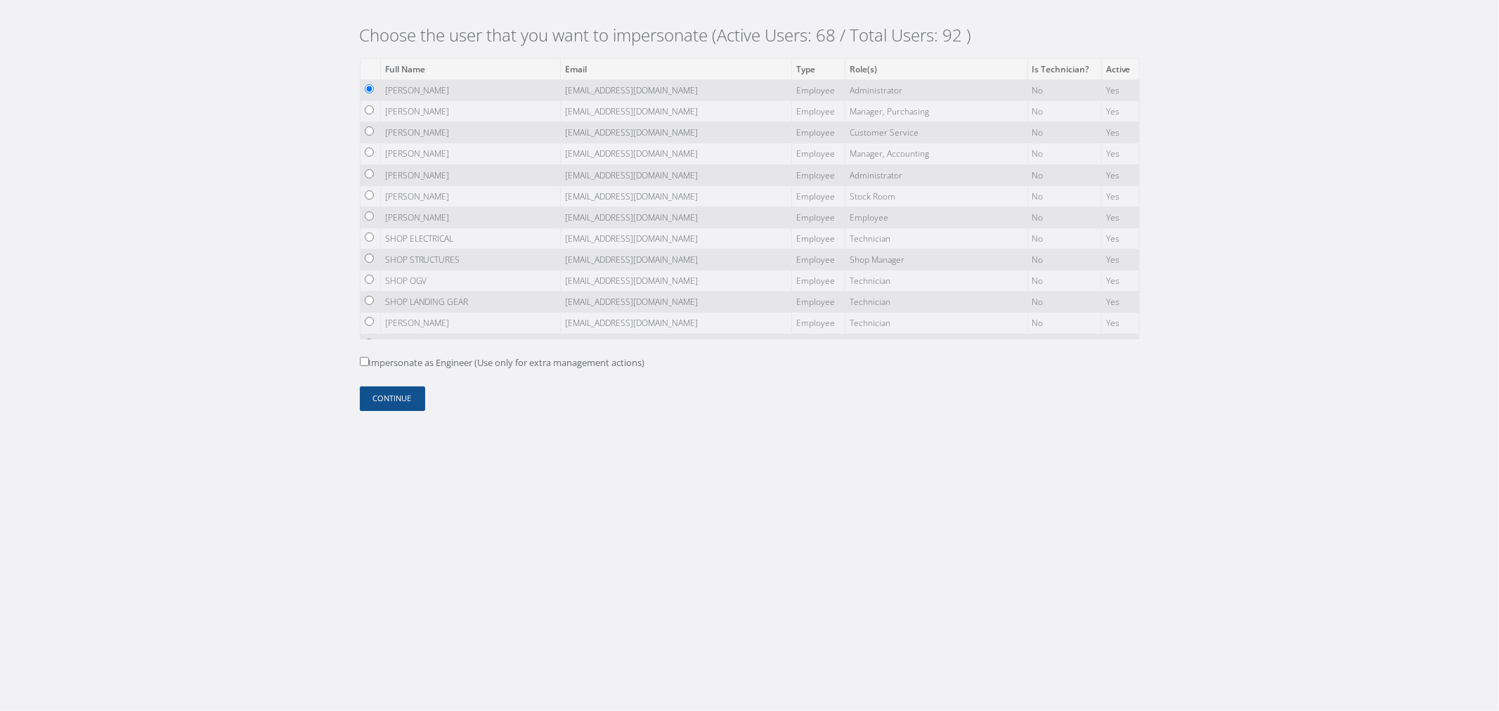
click at [413, 364] on label "Impersonate as Engineer (Use only for extra management actions)" at bounding box center [502, 363] width 285 height 14
click at [369, 364] on input "Impersonate as Engineer (Use only for extra management actions)" at bounding box center [364, 361] width 9 height 9
checkbox input "true"
click at [391, 406] on button "Continue" at bounding box center [392, 398] width 65 height 25
